Goal: Information Seeking & Learning: Learn about a topic

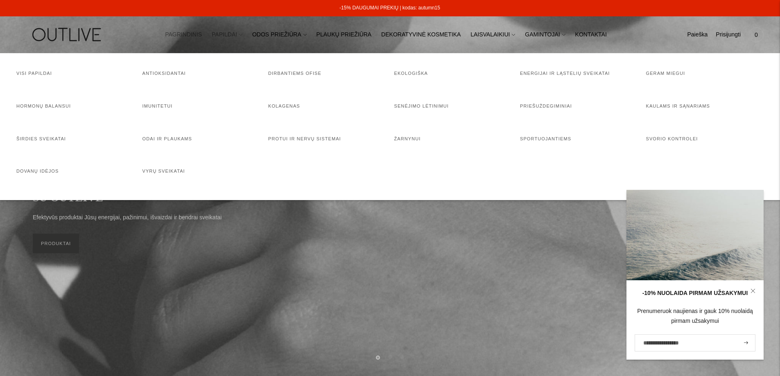
click at [243, 36] on link "PAPILDAI" at bounding box center [227, 35] width 31 height 18
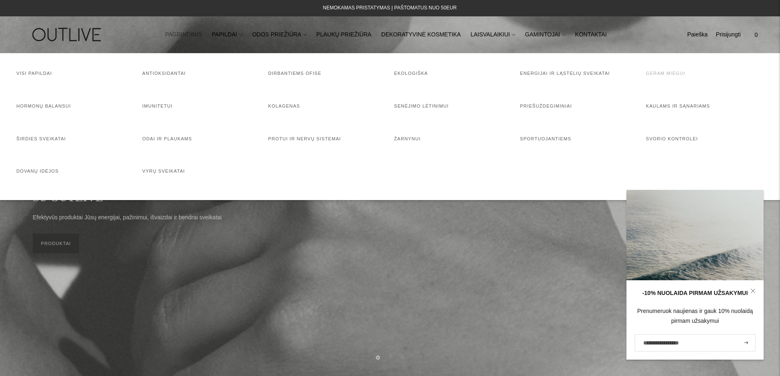
click at [676, 75] on link "Geram miegui" at bounding box center [665, 73] width 39 height 5
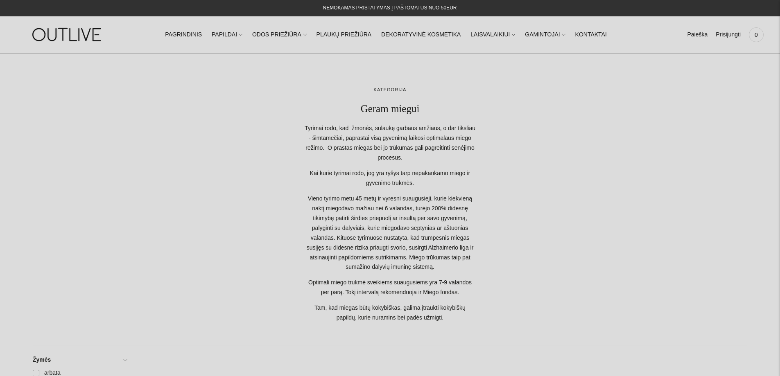
scroll to position [287, 0]
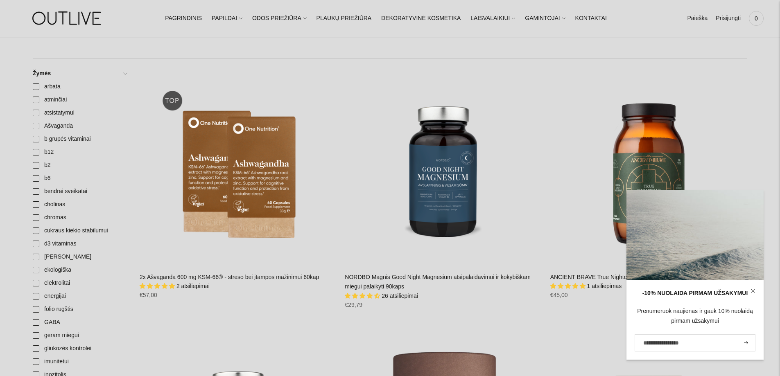
click at [754, 290] on icon at bounding box center [753, 291] width 5 height 5
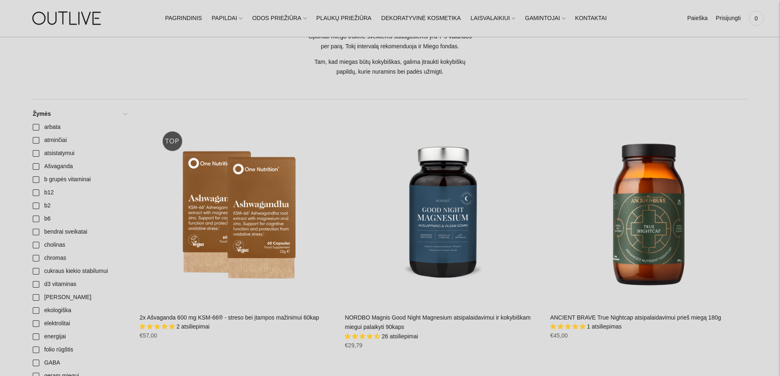
scroll to position [246, 0]
click at [347, 18] on link "PLAUKŲ PRIEŽIŪRA" at bounding box center [344, 18] width 55 height 18
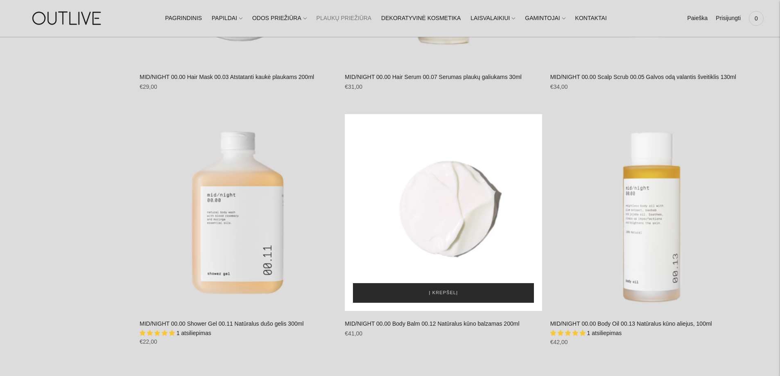
scroll to position [2130, 0]
